Goal: Task Accomplishment & Management: Manage account settings

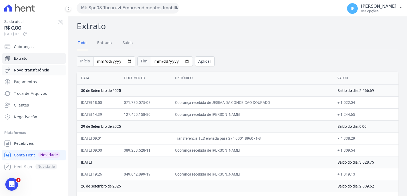
scroll to position [1454, 0]
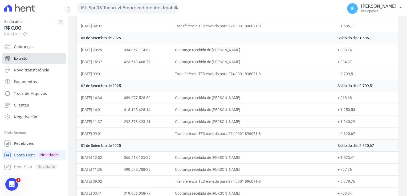
click at [34, 57] on link "Extrato" at bounding box center [34, 58] width 64 height 11
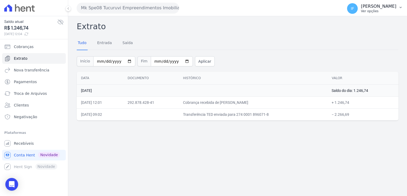
click at [365, 10] on p "Ver opções" at bounding box center [378, 11] width 35 height 4
click at [361, 8] on p "[PERSON_NAME]" at bounding box center [378, 6] width 35 height 5
click at [20, 145] on span "Recebíveis" at bounding box center [24, 143] width 20 height 5
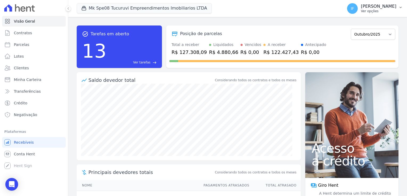
click at [361, 9] on p "Ver opções" at bounding box center [378, 11] width 35 height 4
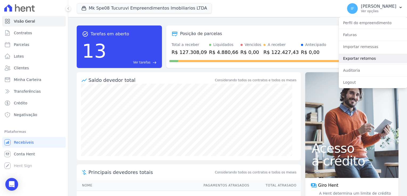
click at [358, 58] on link "Exportar retornos" at bounding box center [373, 59] width 68 height 10
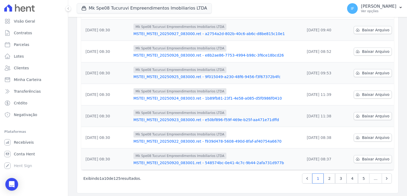
scroll to position [139, 0]
click at [328, 177] on link "2" at bounding box center [328, 178] width 11 height 10
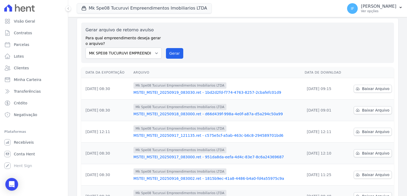
scroll to position [27, 0]
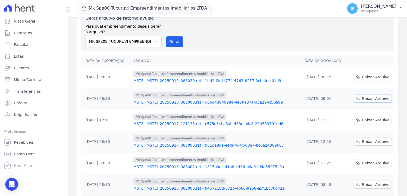
click at [365, 99] on span "Baixar Arquivo" at bounding box center [375, 98] width 27 height 5
click at [363, 76] on span "Baixar Arquivo" at bounding box center [375, 77] width 27 height 5
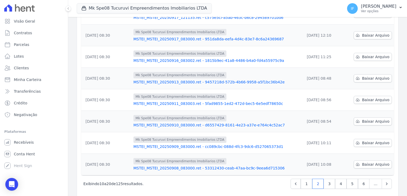
scroll to position [139, 0]
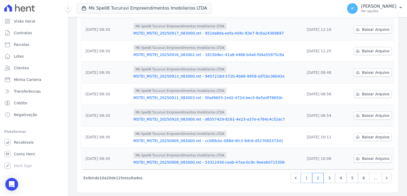
click at [308, 178] on link "1" at bounding box center [306, 178] width 11 height 10
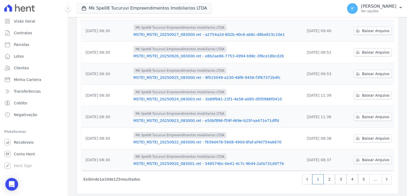
scroll to position [139, 0]
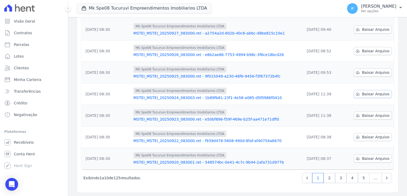
click at [363, 94] on span "Baixar Arquivo" at bounding box center [375, 94] width 27 height 5
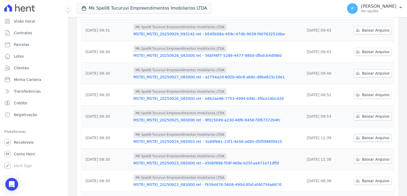
scroll to position [86, 0]
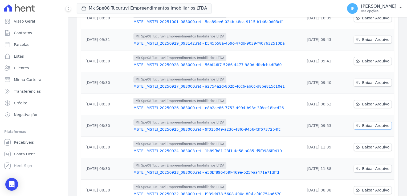
click at [366, 126] on span "Baixar Arquivo" at bounding box center [375, 125] width 27 height 5
click at [21, 145] on span "Recebíveis" at bounding box center [24, 142] width 20 height 5
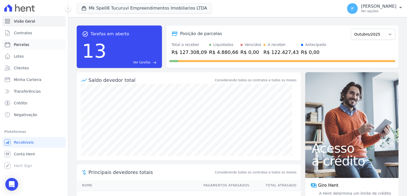
click at [44, 47] on link "Parcelas" at bounding box center [34, 44] width 64 height 11
select select
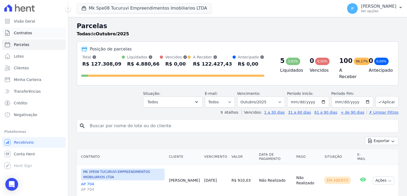
click at [36, 38] on link "Contratos" at bounding box center [34, 33] width 64 height 11
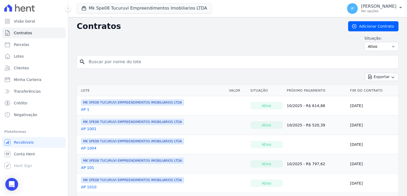
click at [120, 63] on input "search" at bounding box center [240, 62] width 310 height 11
type input "701"
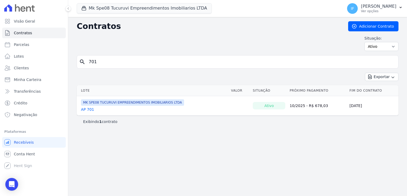
click at [88, 109] on link "AP 701" at bounding box center [87, 109] width 13 height 5
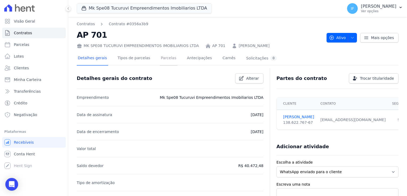
click at [166, 59] on link "Parcelas" at bounding box center [169, 59] width 18 height 14
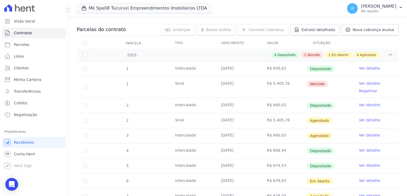
scroll to position [53, 0]
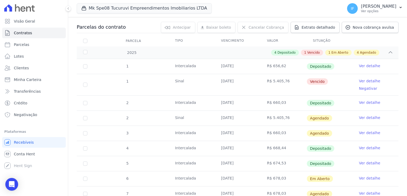
click at [365, 104] on link "Ver detalhe" at bounding box center [369, 102] width 21 height 5
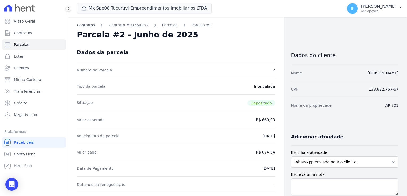
click at [85, 23] on link "Contratos" at bounding box center [86, 25] width 18 height 6
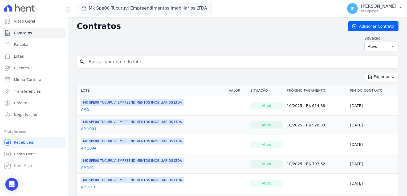
click at [130, 63] on input "search" at bounding box center [240, 62] width 310 height 11
type input "701"
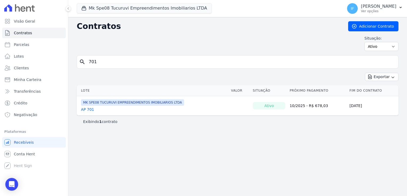
click at [88, 112] on td "MK SPE08 TUCURUVI EMPREENDIMENTOS IMOBILIARIOS LTDA AP 701" at bounding box center [153, 105] width 152 height 19
click at [87, 110] on link "AP 701" at bounding box center [87, 109] width 13 height 5
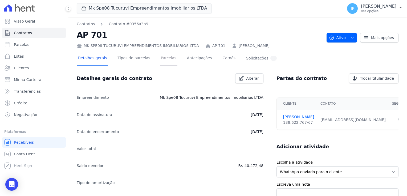
click at [161, 60] on link "Parcelas" at bounding box center [169, 59] width 18 height 14
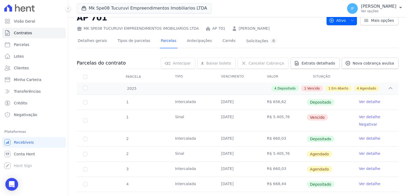
scroll to position [27, 0]
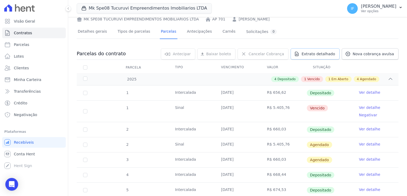
click at [317, 54] on span "Extrato detalhado" at bounding box center [318, 53] width 34 height 5
click at [311, 55] on span "Extrato detalhado" at bounding box center [318, 53] width 34 height 5
click at [310, 54] on span "Extrato detalhado" at bounding box center [318, 53] width 34 height 5
click at [380, 64] on span "Exportar XLSX" at bounding box center [388, 62] width 31 height 5
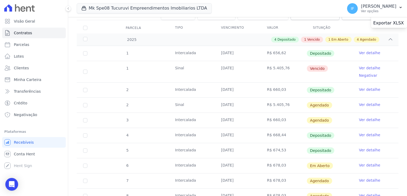
scroll to position [80, 0]
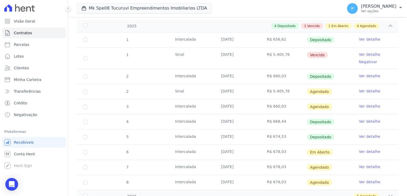
click at [359, 137] on link "Ver detalhe" at bounding box center [369, 136] width 21 height 5
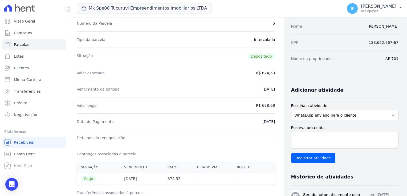
scroll to position [53, 0]
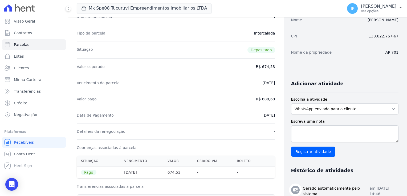
drag, startPoint x: 252, startPoint y: 83, endPoint x: 274, endPoint y: 83, distance: 21.6
